Goal: Task Accomplishment & Management: Complete application form

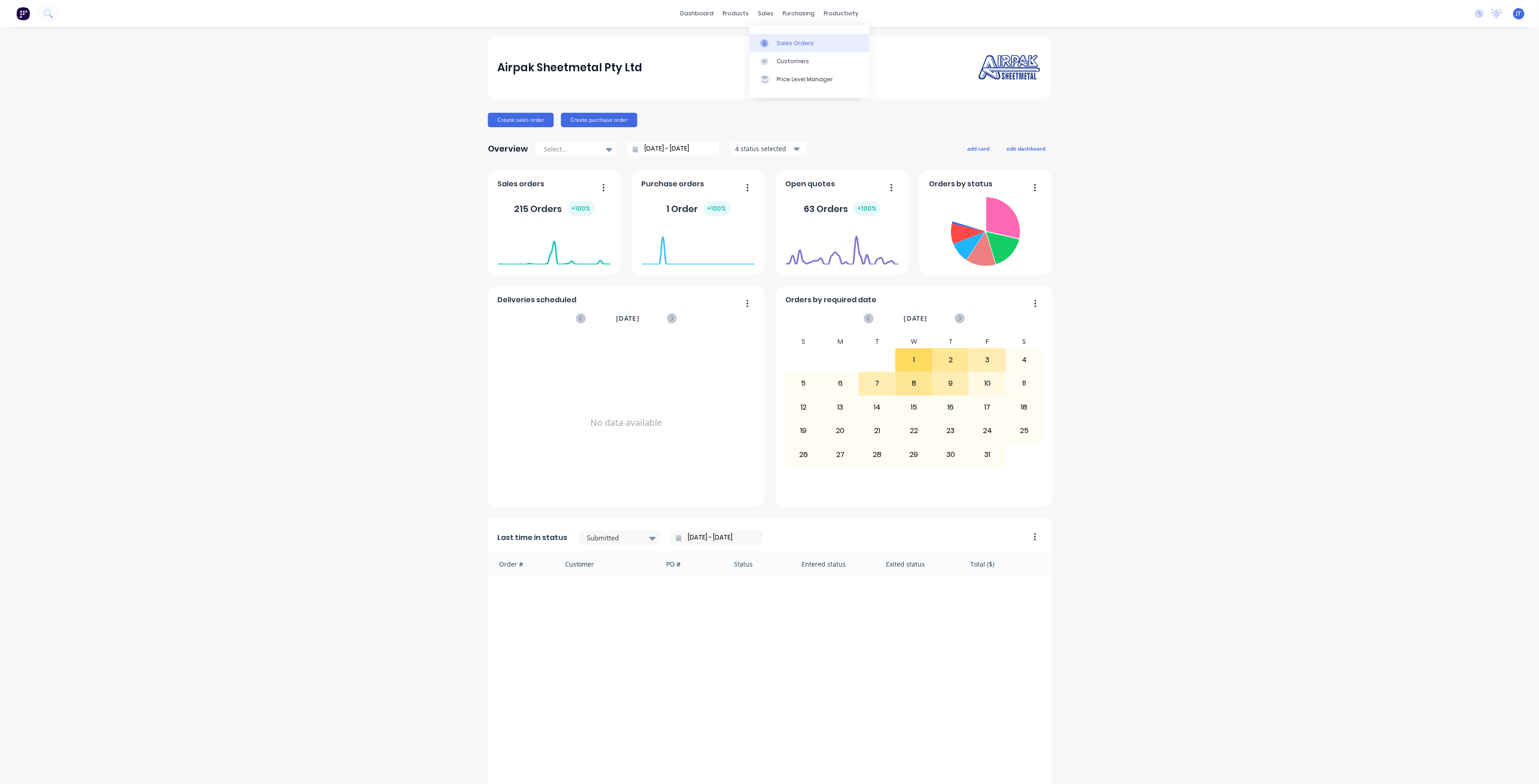
click at [785, 37] on link "Sales Orders" at bounding box center [810, 42] width 120 height 18
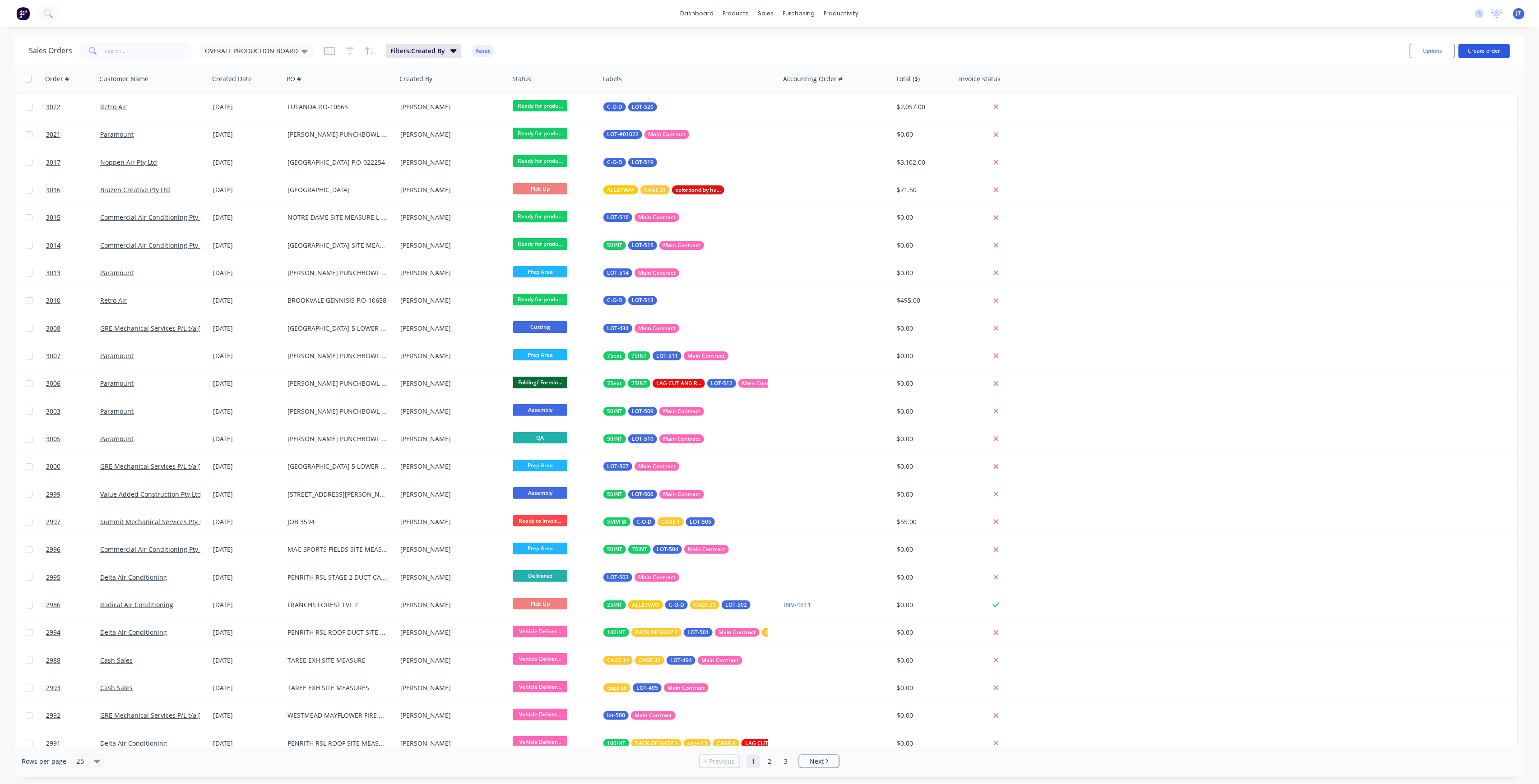
click at [1474, 53] on button "Create order" at bounding box center [1484, 51] width 52 height 14
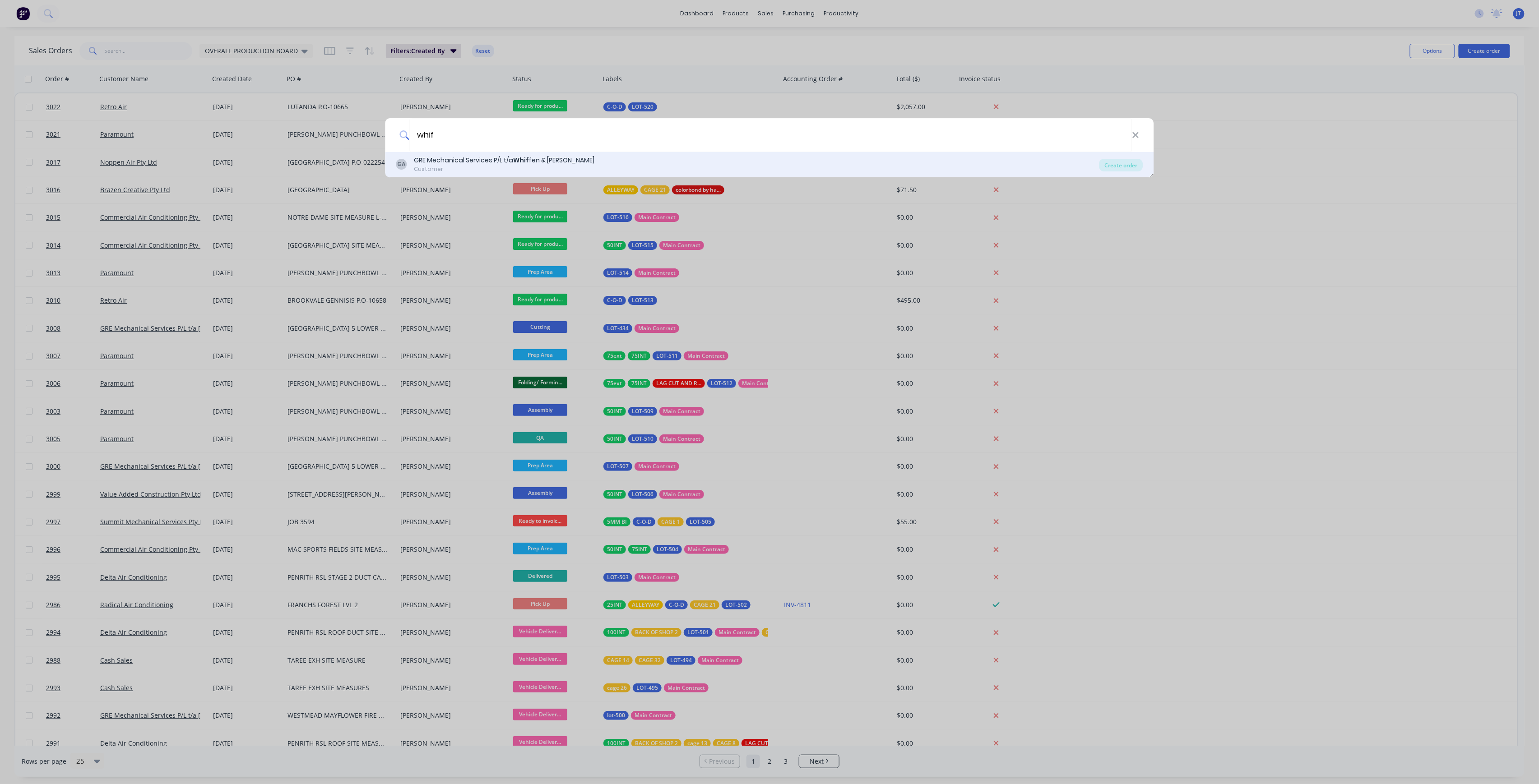
type input "whif"
click at [587, 161] on div "GA GRE Mechanical Services P/L t/a Whif fen & [PERSON_NAME] Customer" at bounding box center [748, 164] width 703 height 18
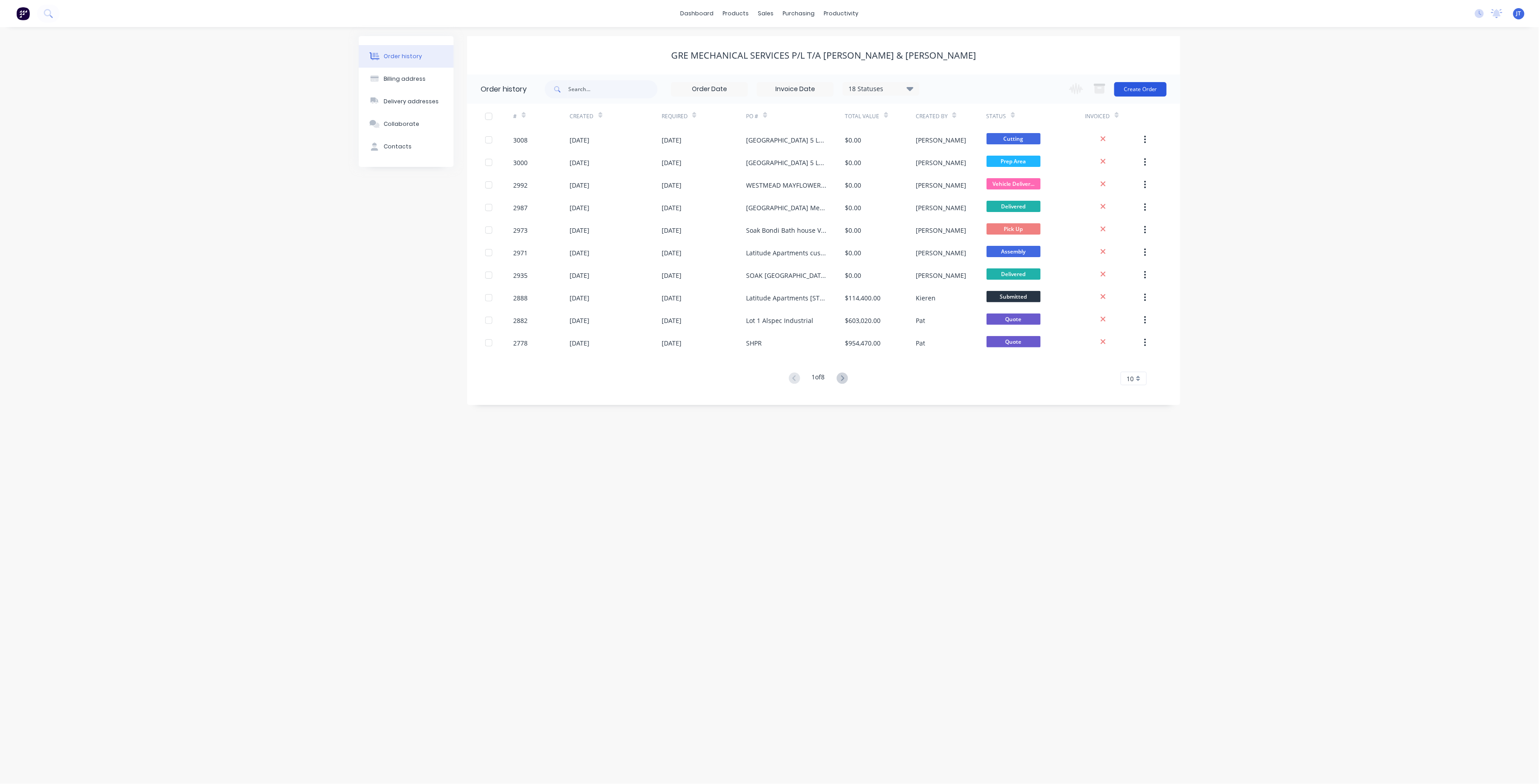
click at [1145, 87] on button "Create Order" at bounding box center [1141, 89] width 53 height 14
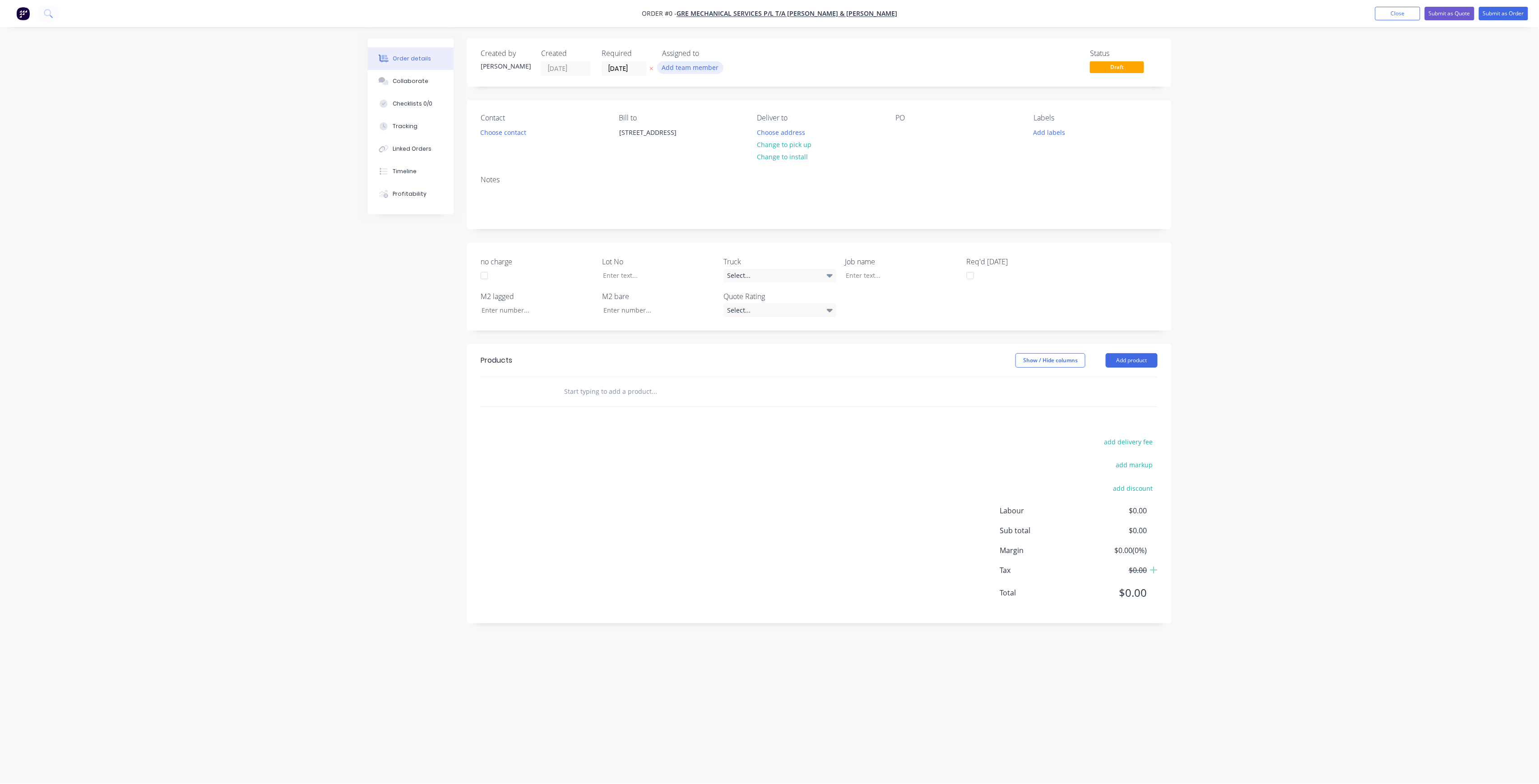
click at [693, 67] on button "Add team member" at bounding box center [690, 67] width 66 height 12
click at [702, 121] on div "[PERSON_NAME] (You)" at bounding box center [735, 118] width 90 height 10
click at [634, 65] on div "Creating draft order... Loading... Order details Collaborate Checklists 0/0 Tra…" at bounding box center [769, 374] width 822 height 673
click at [639, 71] on input "[DATE]" at bounding box center [623, 69] width 44 height 14
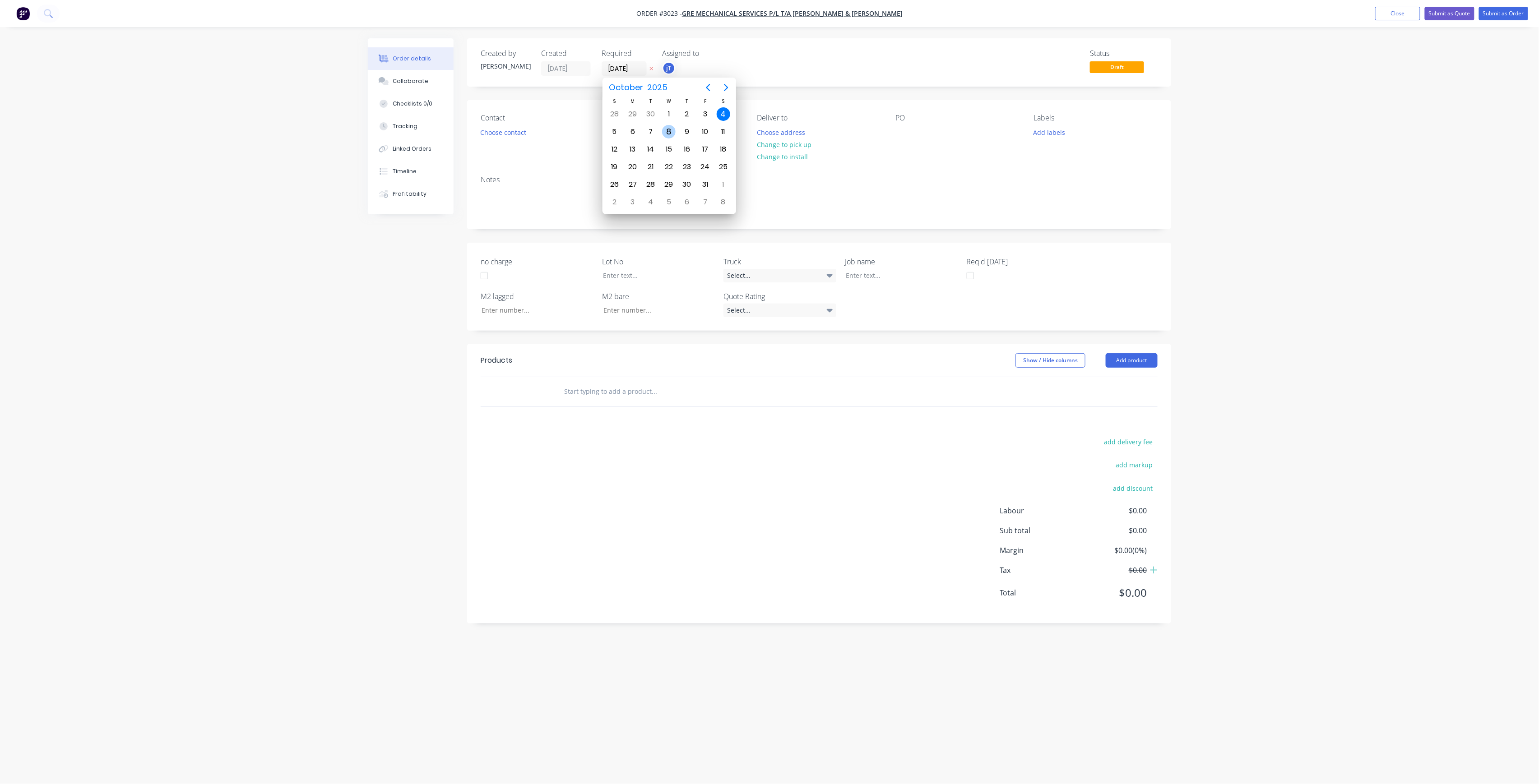
click at [672, 131] on div "8" at bounding box center [669, 131] width 14 height 14
click at [904, 132] on div at bounding box center [903, 132] width 14 height 13
click at [639, 65] on input "[DATE]" at bounding box center [623, 69] width 44 height 14
click at [688, 127] on div "9" at bounding box center [686, 131] width 14 height 14
type input "[DATE]"
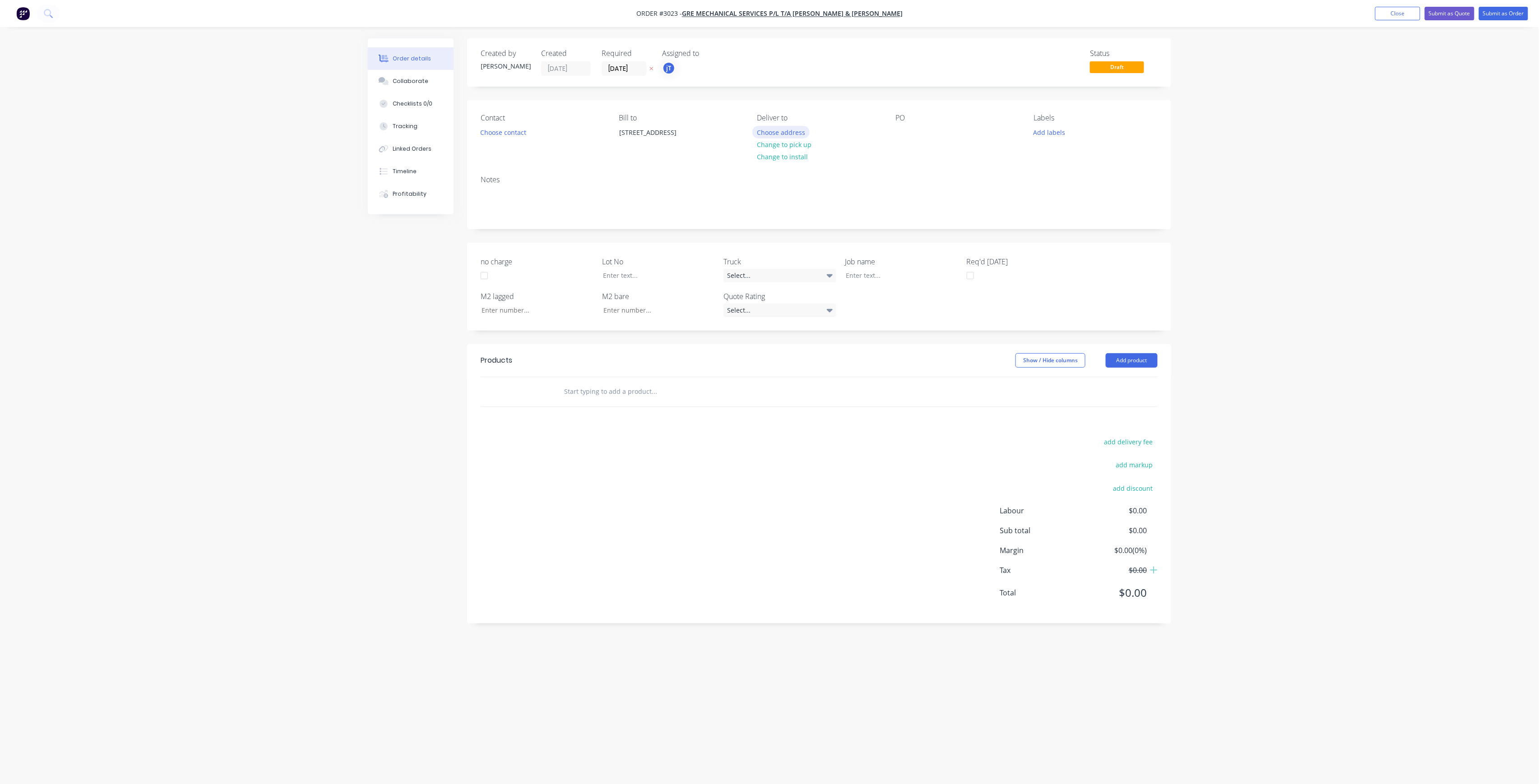
click at [804, 134] on button "Choose address" at bounding box center [781, 131] width 57 height 12
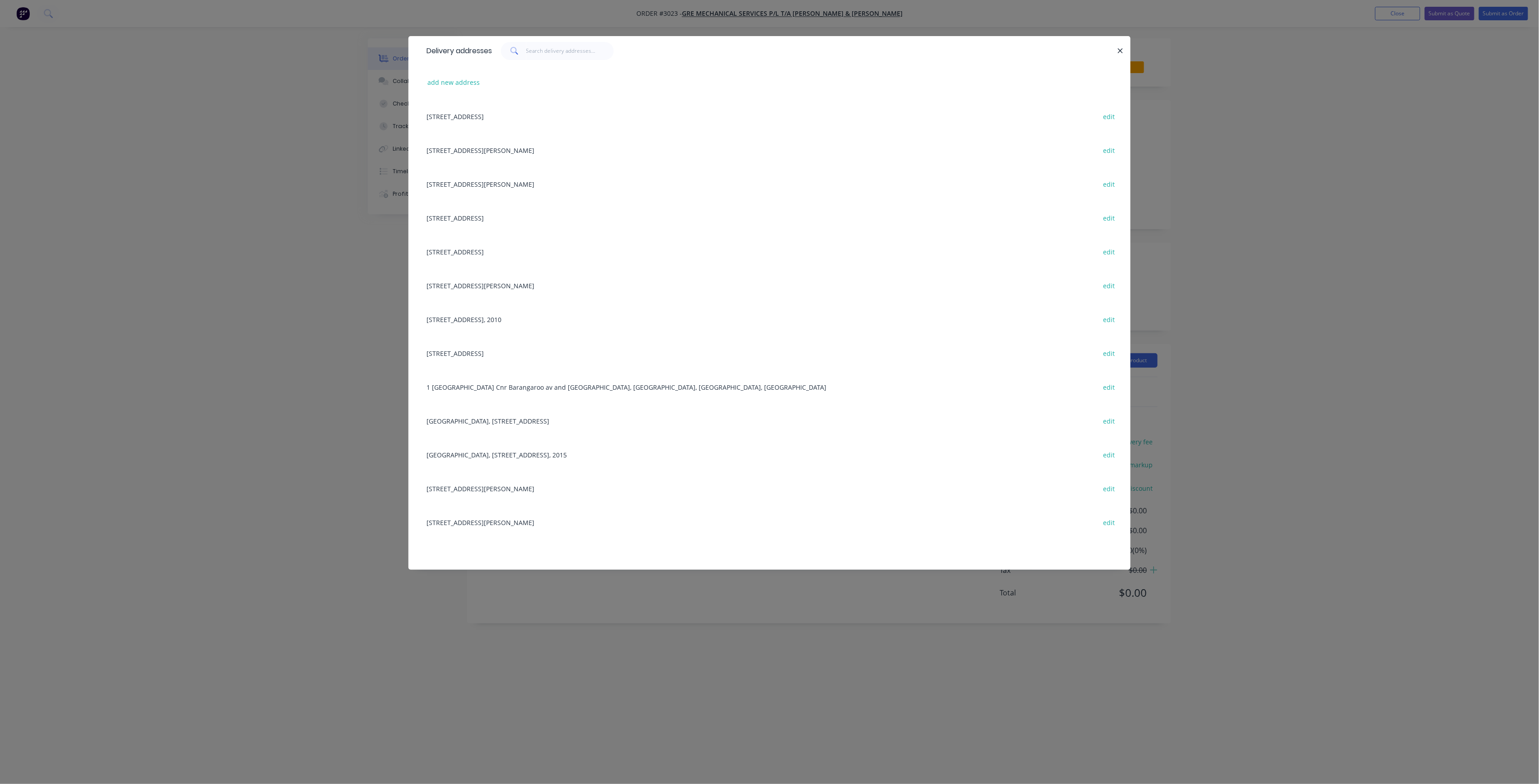
click at [518, 179] on div "[STREET_ADDRESS][PERSON_NAME] edit" at bounding box center [769, 184] width 695 height 33
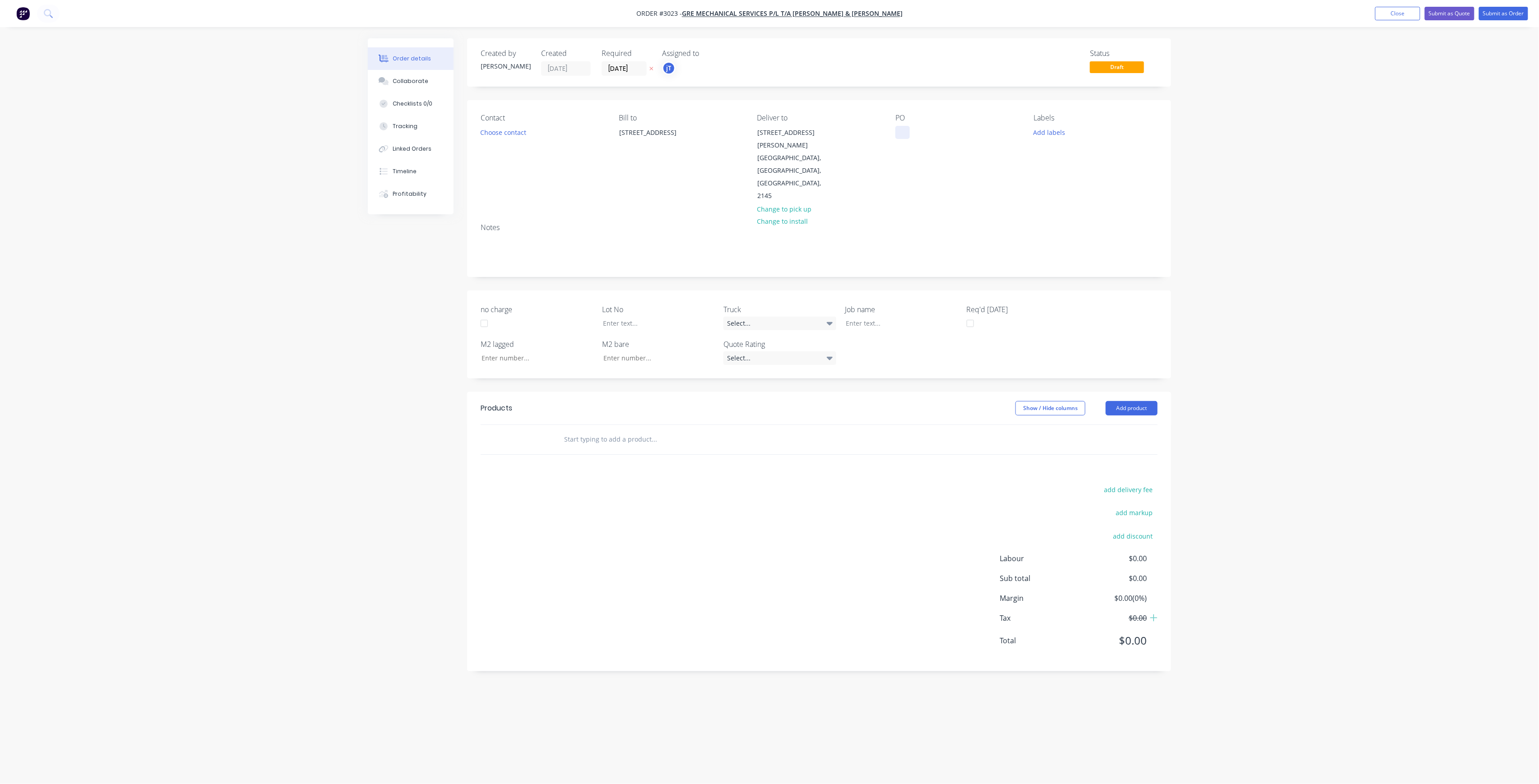
click at [905, 131] on div at bounding box center [903, 132] width 14 height 13
click at [1029, 126] on button "Add labels" at bounding box center [1050, 131] width 41 height 12
click at [989, 139] on div "[GEOGRAPHIC_DATA] 5 LOWER GROUND" at bounding box center [947, 137] width 102 height 22
drag, startPoint x: 1040, startPoint y: 129, endPoint x: 1056, endPoint y: 136, distance: 17.5
click at [1040, 128] on button "Add labels" at bounding box center [1050, 131] width 41 height 12
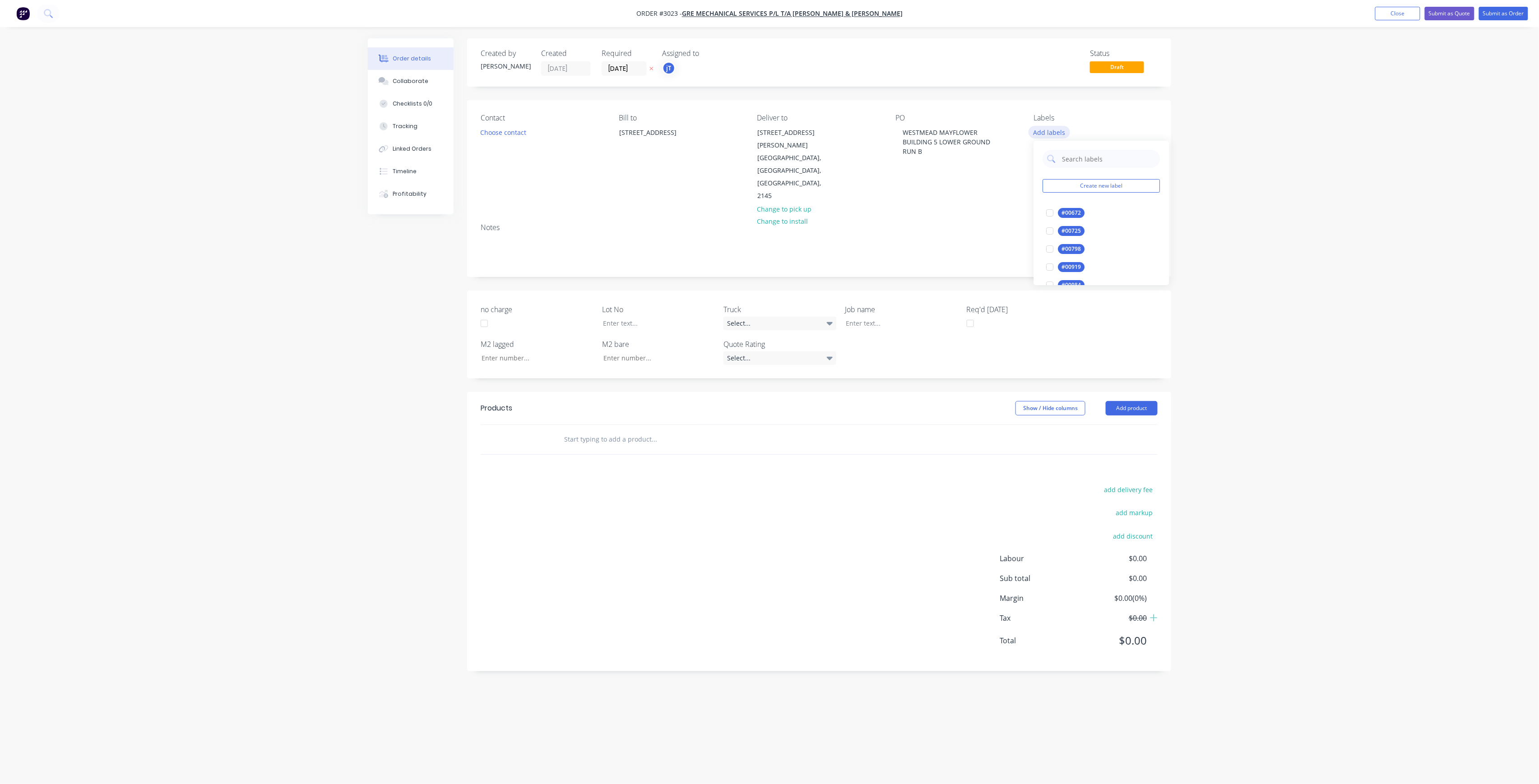
click at [1056, 136] on button "Add labels" at bounding box center [1050, 131] width 41 height 12
click at [1064, 129] on button "Add labels" at bounding box center [1050, 131] width 41 height 12
click at [1093, 155] on input "text" at bounding box center [1109, 159] width 94 height 18
click at [1078, 212] on div "LOT-498" at bounding box center [1073, 213] width 29 height 10
drag, startPoint x: 1084, startPoint y: 148, endPoint x: 1068, endPoint y: 148, distance: 16.0
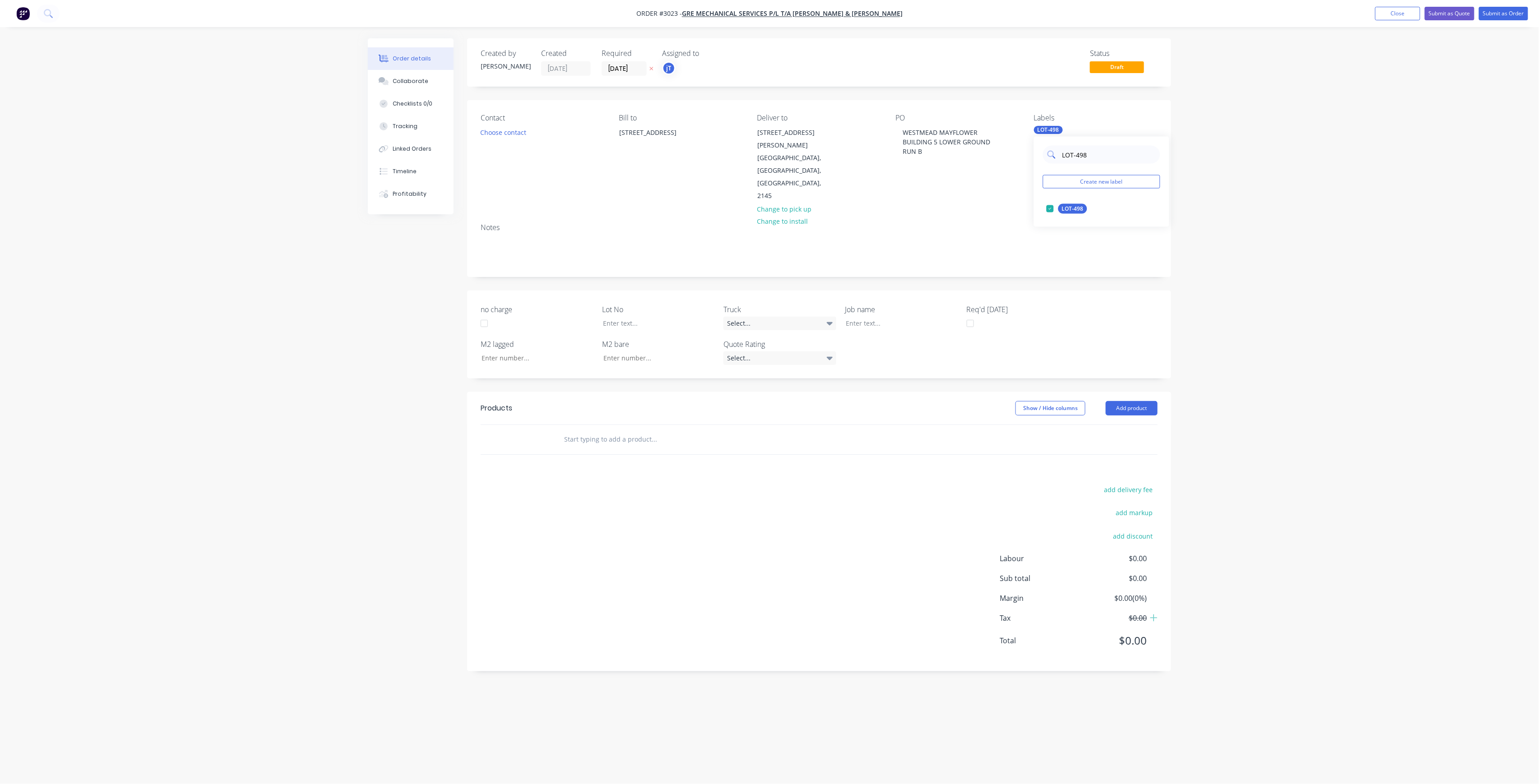
click at [1068, 148] on input "LOT-498" at bounding box center [1109, 155] width 94 height 18
type input "L"
type input "MAIN"
click at [1078, 210] on div "Main Contract" at bounding box center [1081, 209] width 45 height 10
click at [616, 430] on input "text" at bounding box center [654, 439] width 181 height 18
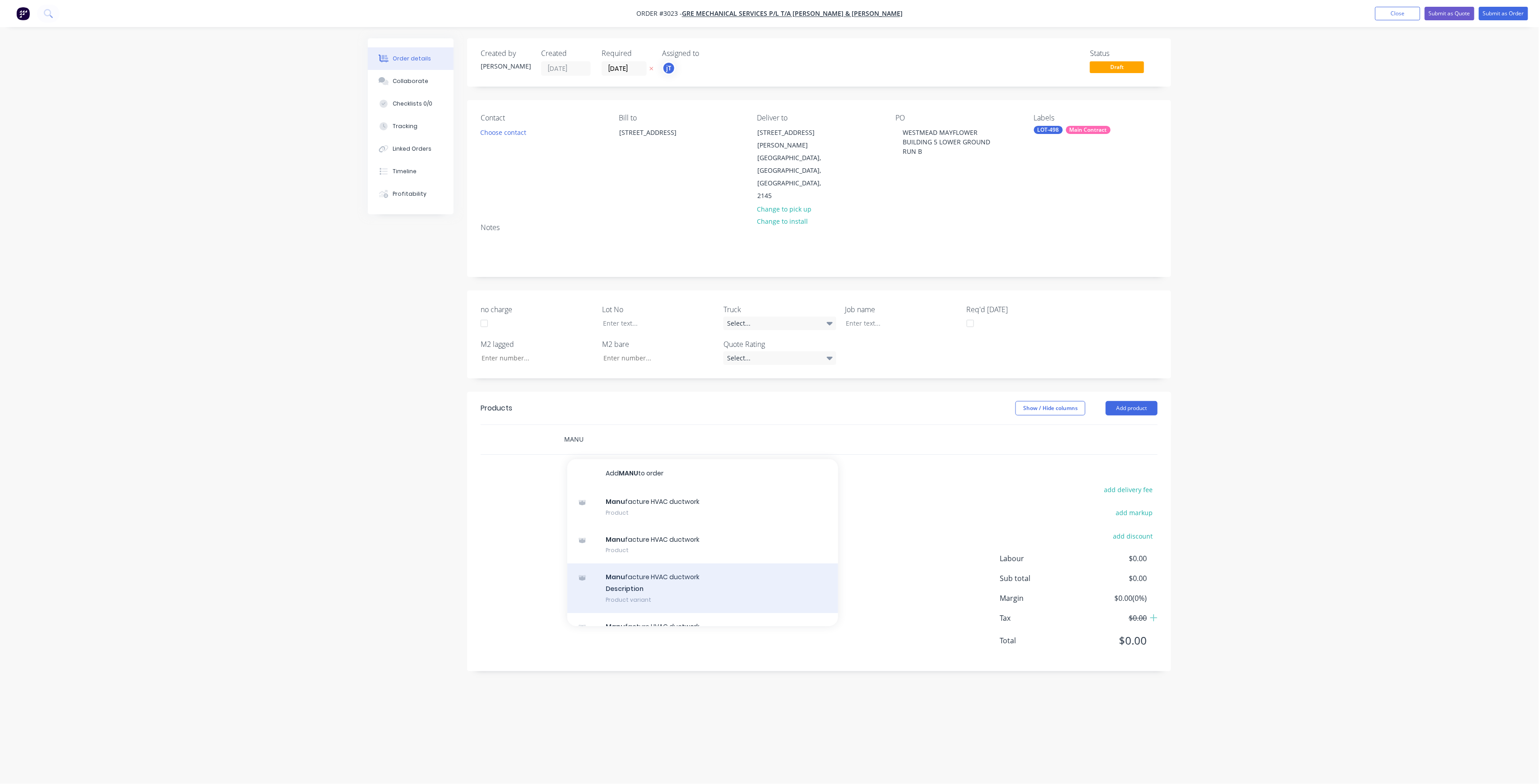
type input "MANU"
click at [677, 563] on div "Manu facture HVAC ductwork Description Product variant" at bounding box center [703, 588] width 271 height 49
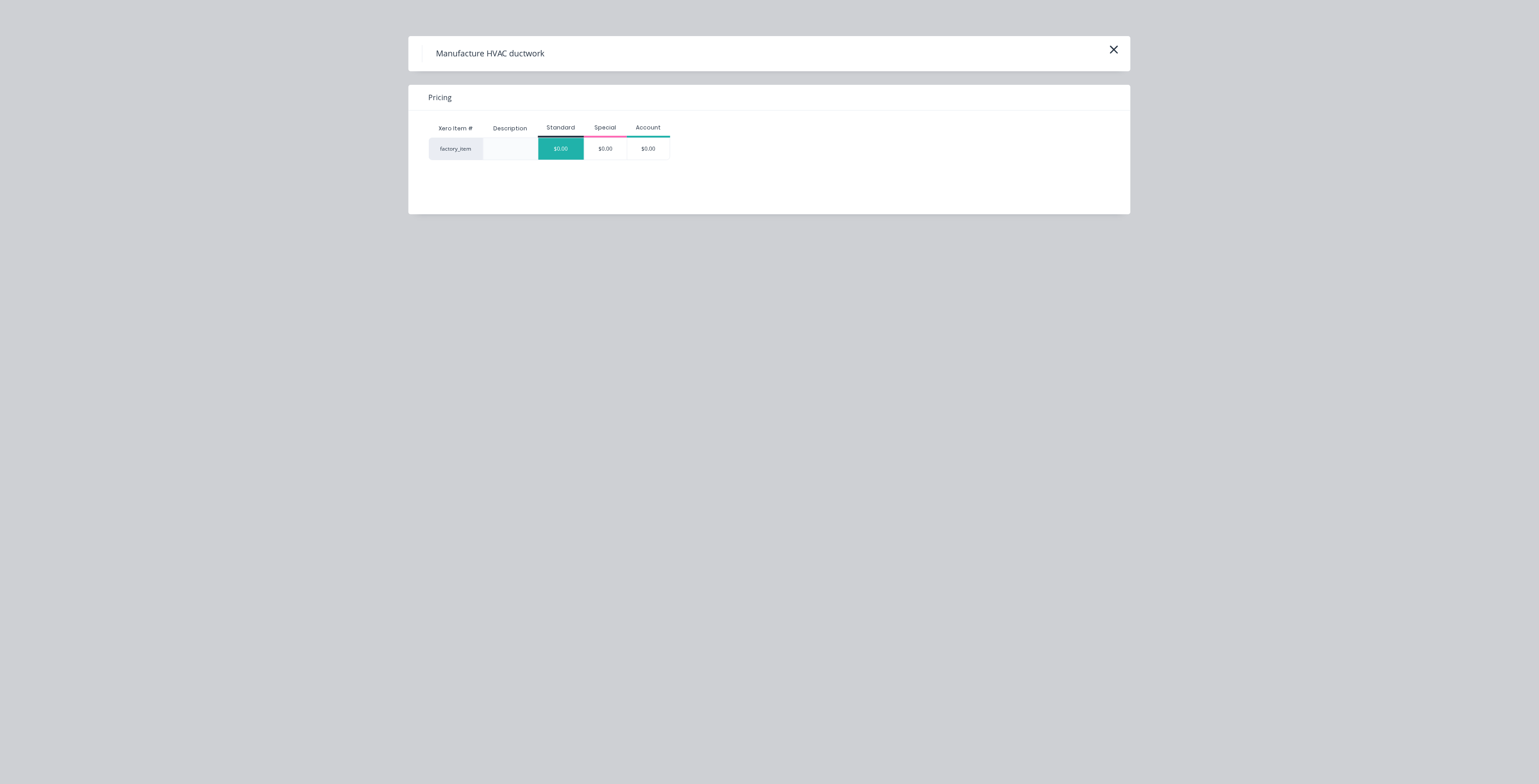
click at [572, 157] on div "$0.00" at bounding box center [561, 148] width 45 height 22
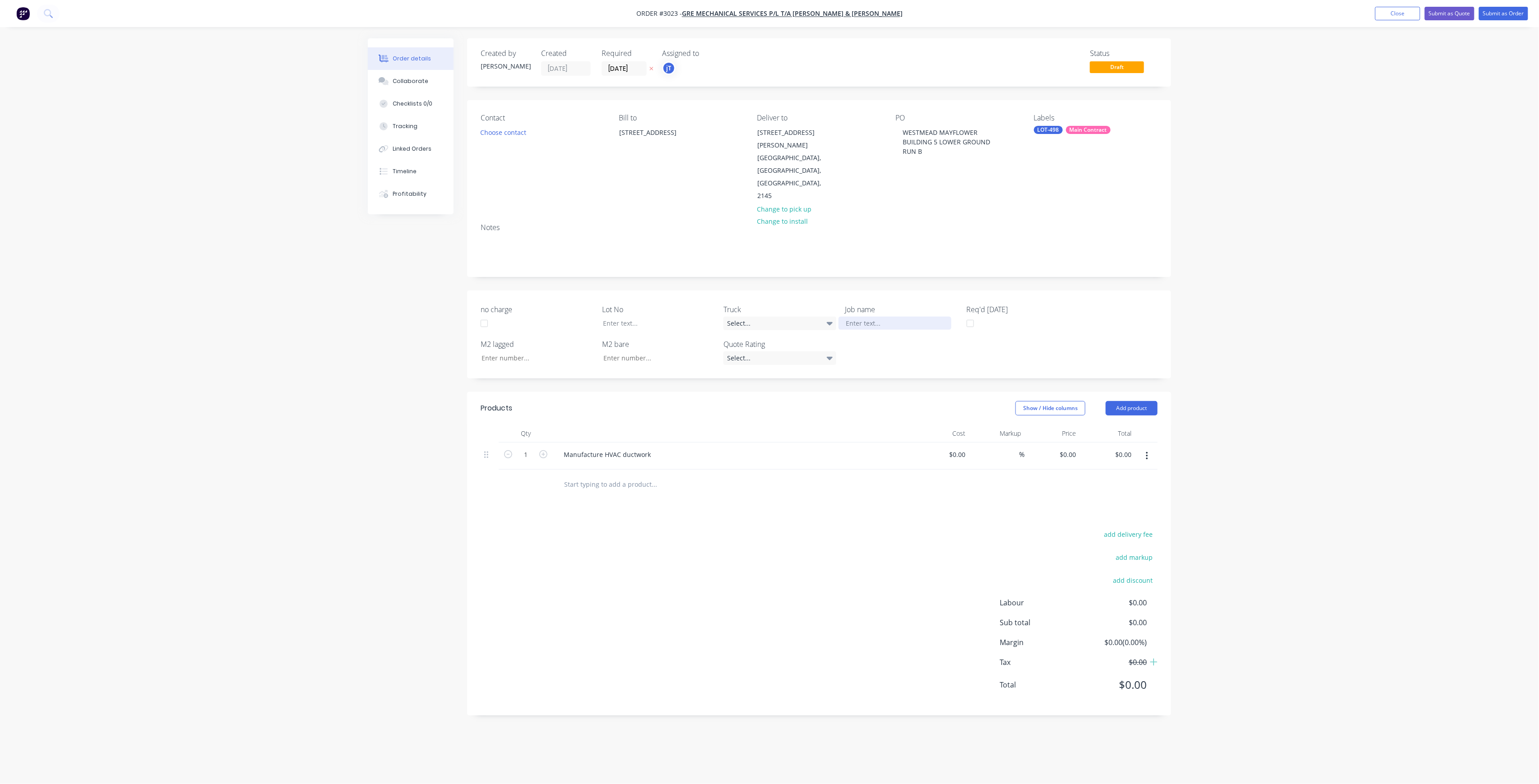
click at [885, 317] on div at bounding box center [895, 323] width 113 height 13
drag, startPoint x: 929, startPoint y: 151, endPoint x: 905, endPoint y: 132, distance: 30.6
click at [905, 132] on div "[GEOGRAPHIC_DATA] 5 LOWER GROUND RUN B" at bounding box center [947, 142] width 102 height 32
copy div "[GEOGRAPHIC_DATA] 5 LOWER GROUND RUN B"
click at [885, 317] on div at bounding box center [895, 323] width 113 height 13
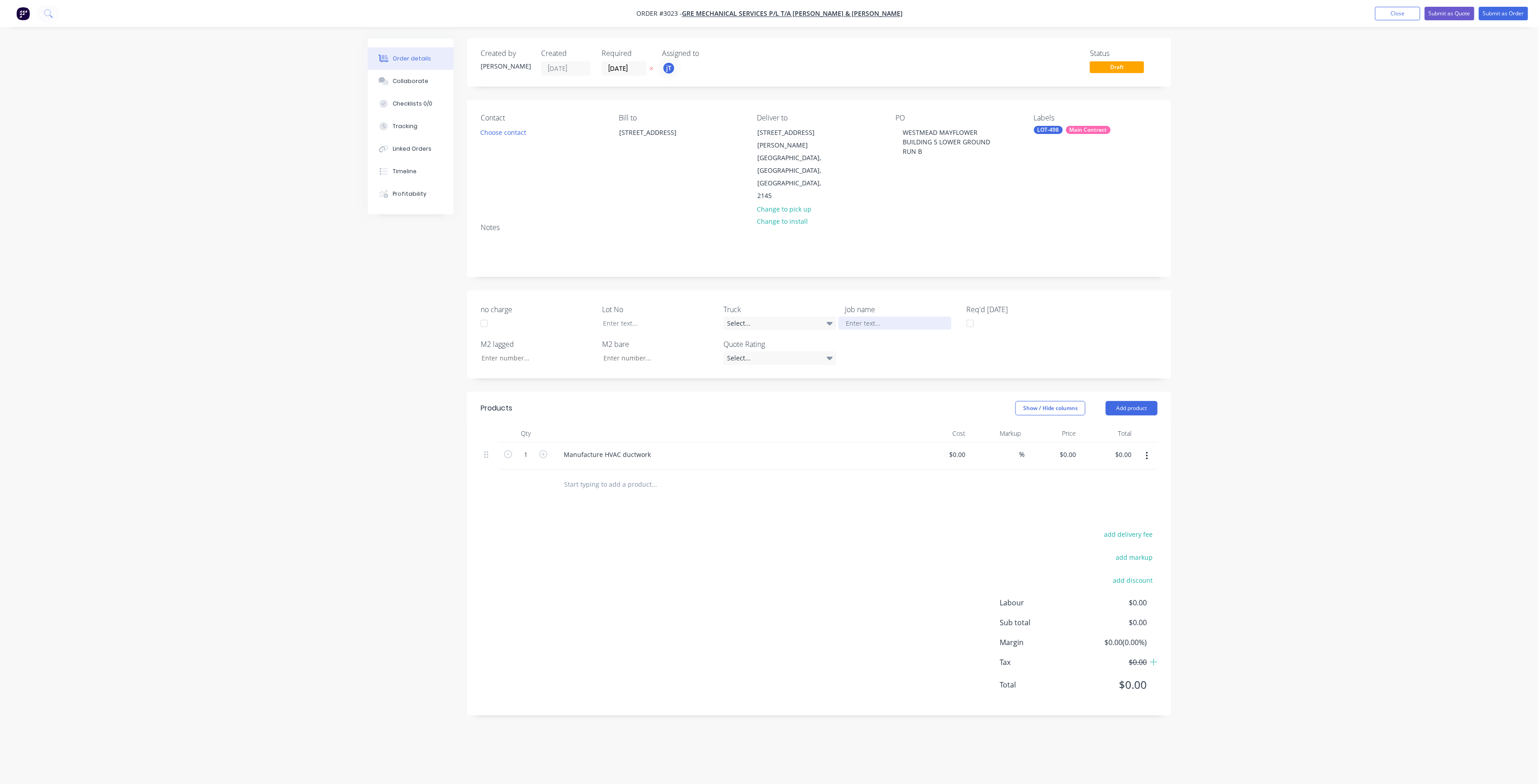
click at [896, 317] on div at bounding box center [895, 323] width 113 height 13
paste div
drag, startPoint x: 618, startPoint y: 280, endPoint x: 606, endPoint y: 278, distance: 12.2
click at [618, 317] on div at bounding box center [653, 323] width 113 height 13
click at [1512, 15] on button "Submit as Order" at bounding box center [1504, 13] width 49 height 14
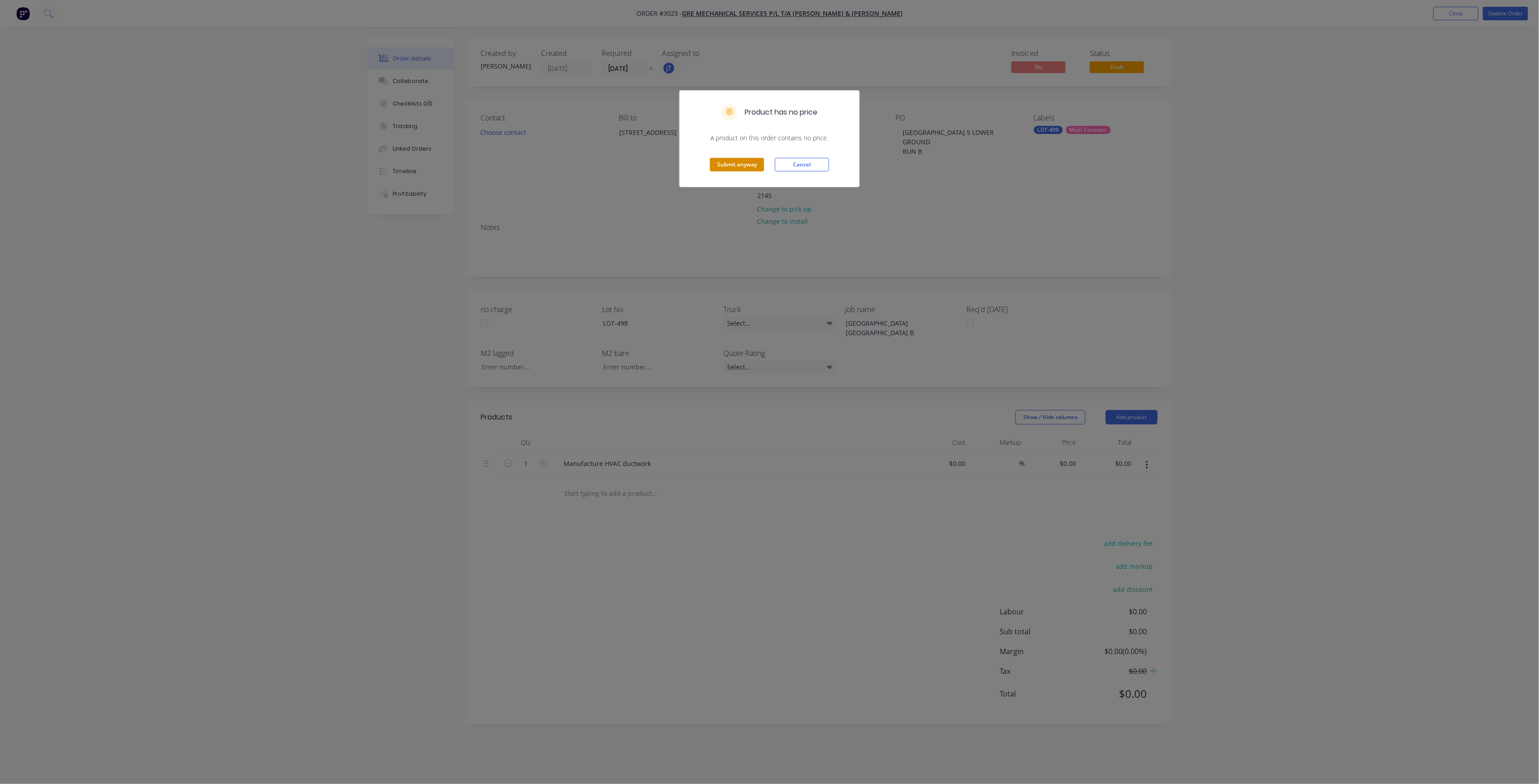
click at [717, 171] on button "Submit anyway" at bounding box center [737, 164] width 54 height 14
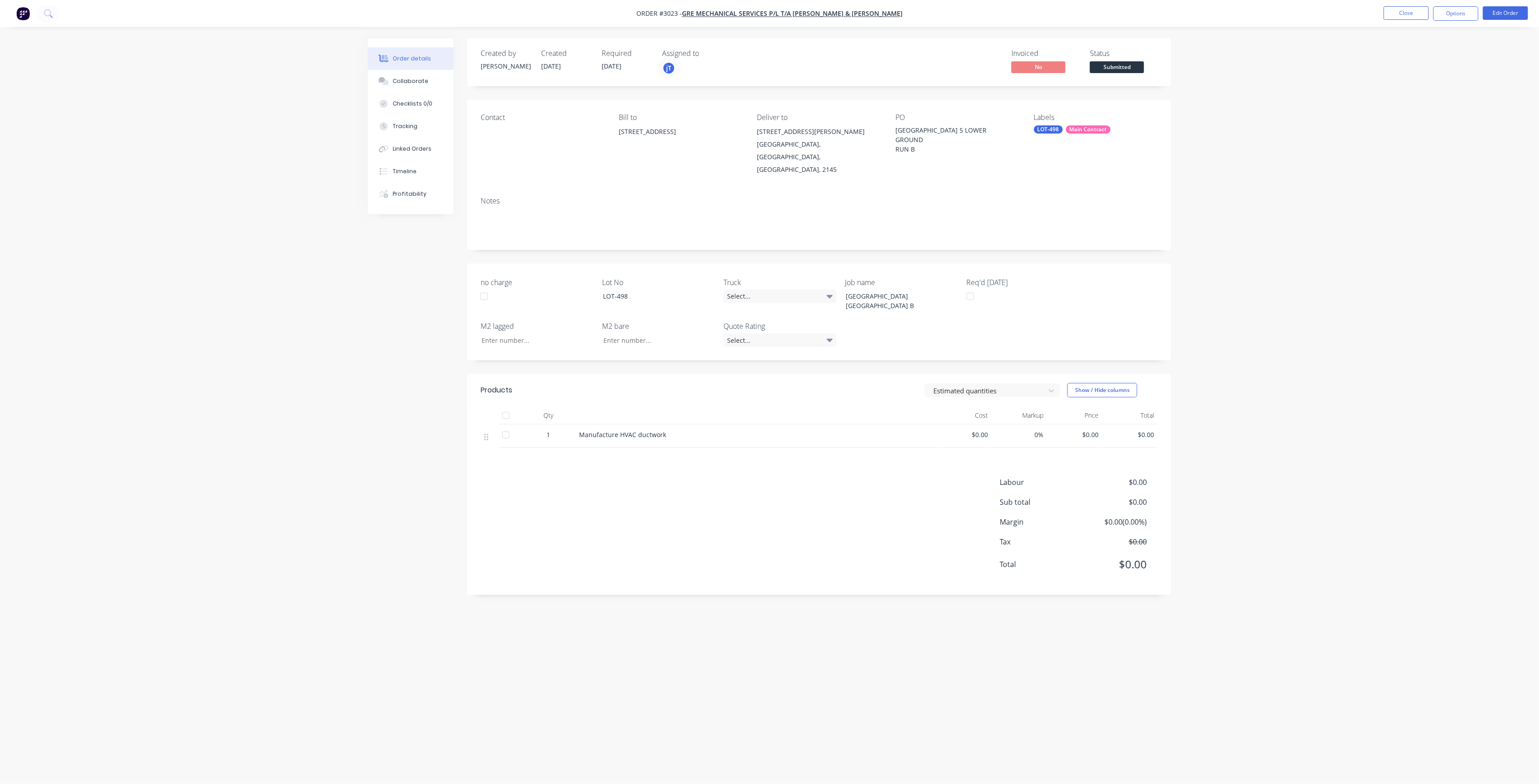
click at [1117, 71] on span "Submitted" at bounding box center [1117, 67] width 54 height 11
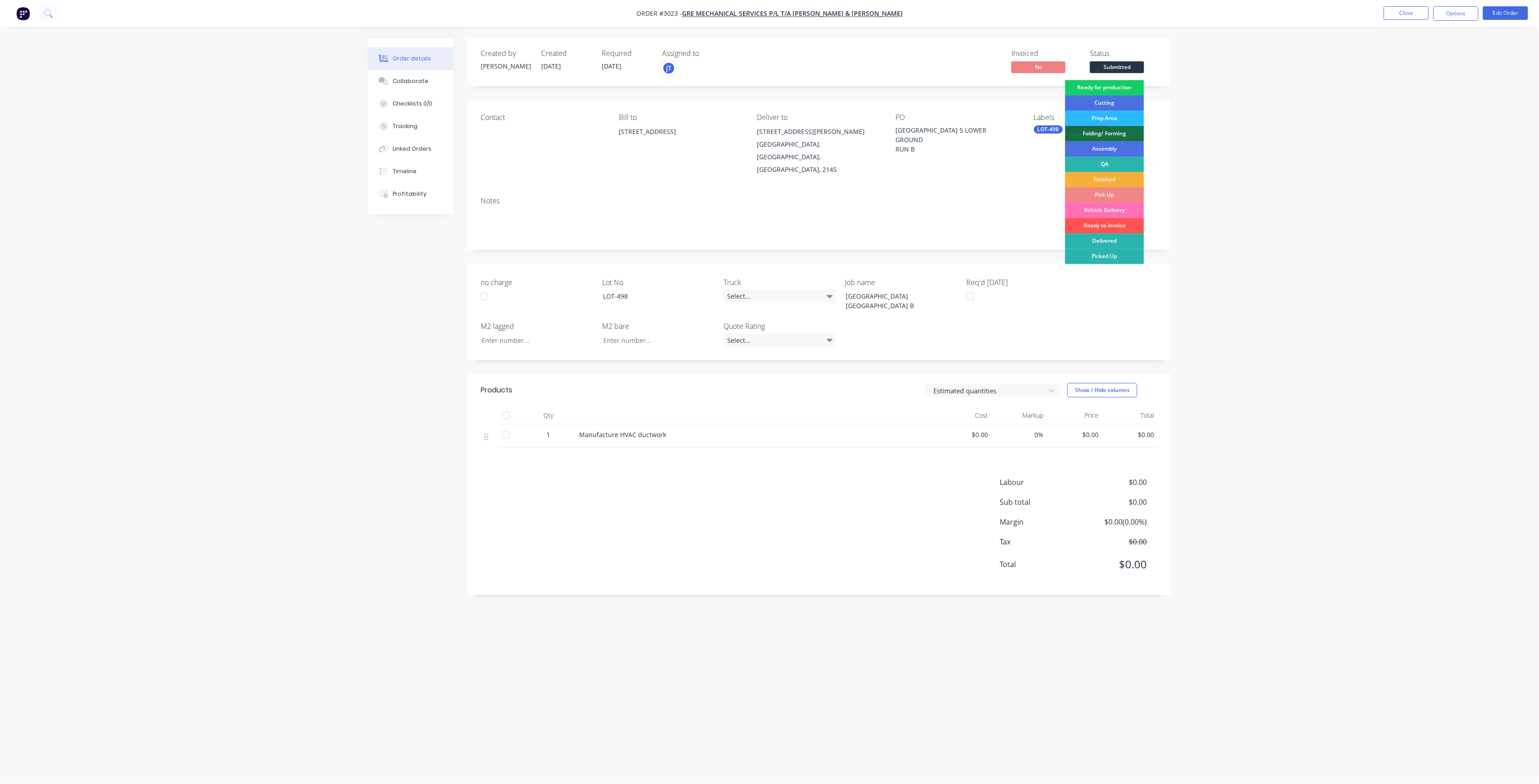
click at [1129, 92] on div "Ready for production" at bounding box center [1104, 87] width 79 height 15
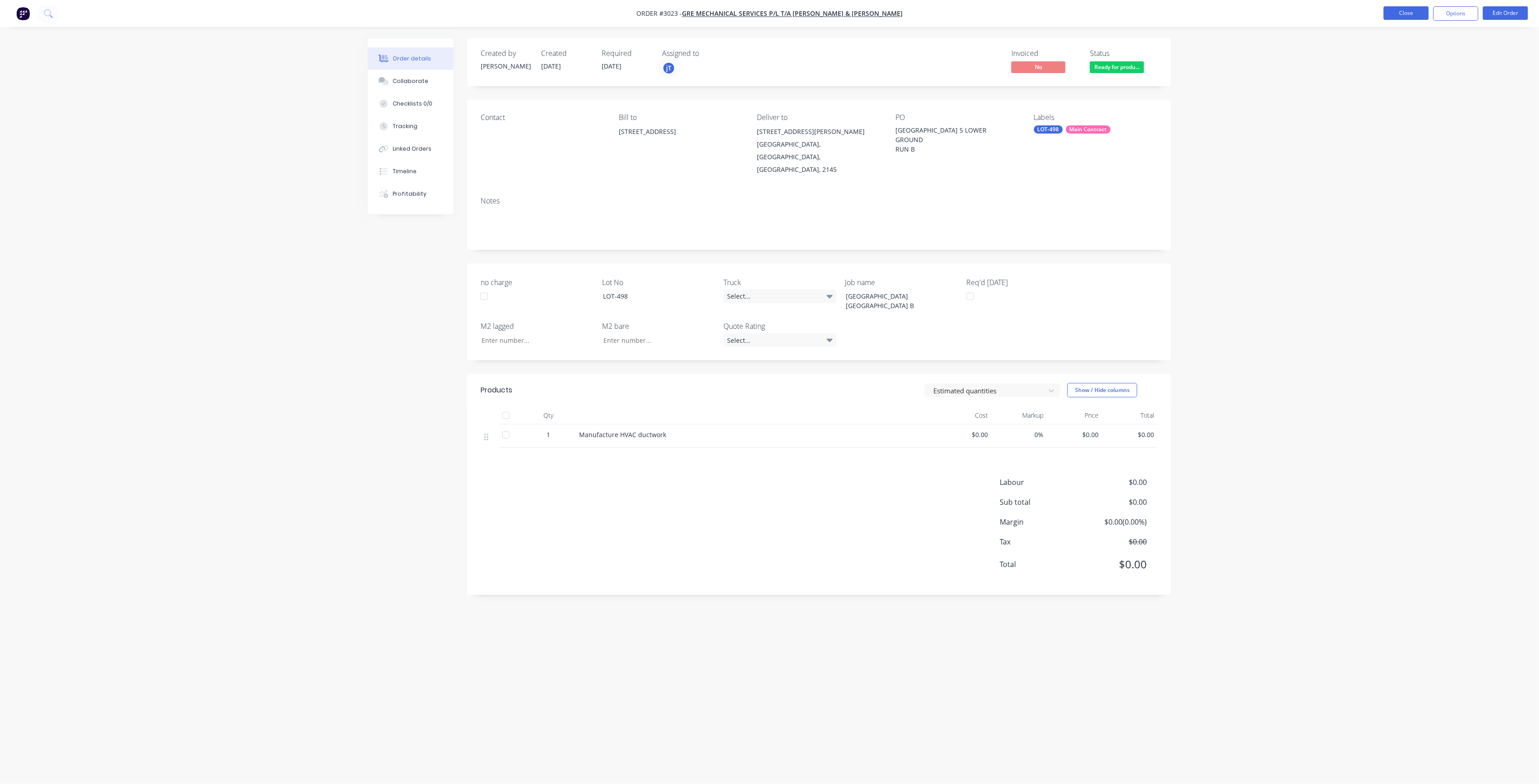
click at [1415, 11] on button "Close" at bounding box center [1406, 13] width 45 height 14
